Goal: Go to known website: Access a specific website the user already knows

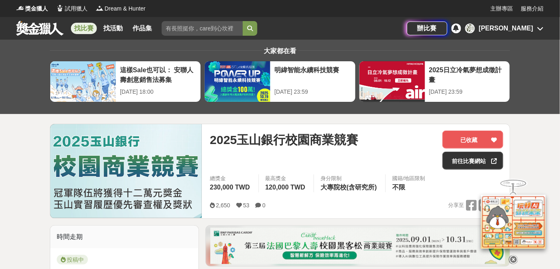
click at [372, 135] on div "2025玉山銀行校園商業競賽" at bounding box center [323, 140] width 226 height 18
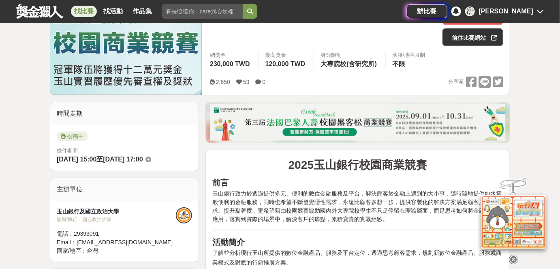
scroll to position [110, 0]
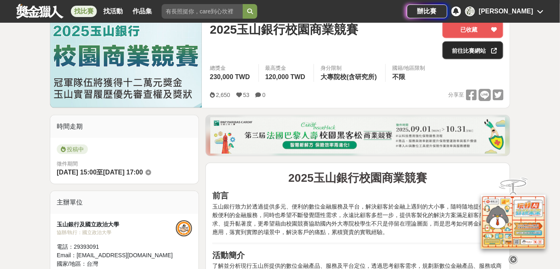
click at [462, 50] on link "前往比賽網站" at bounding box center [473, 50] width 61 height 18
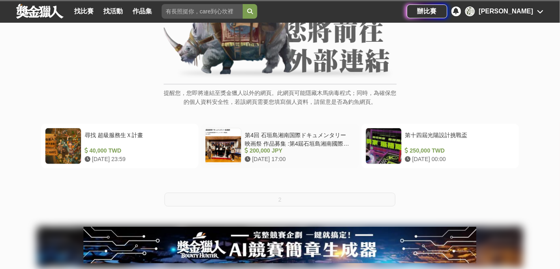
scroll to position [110, 0]
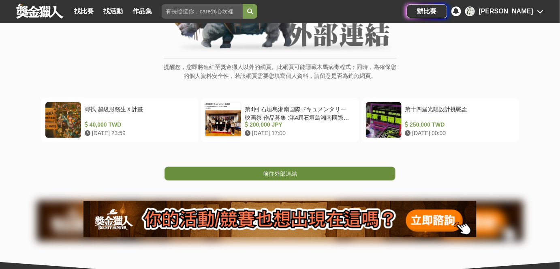
click at [264, 171] on span "前往外部連結" at bounding box center [280, 173] width 34 height 6
